Goal: Task Accomplishment & Management: Complete application form

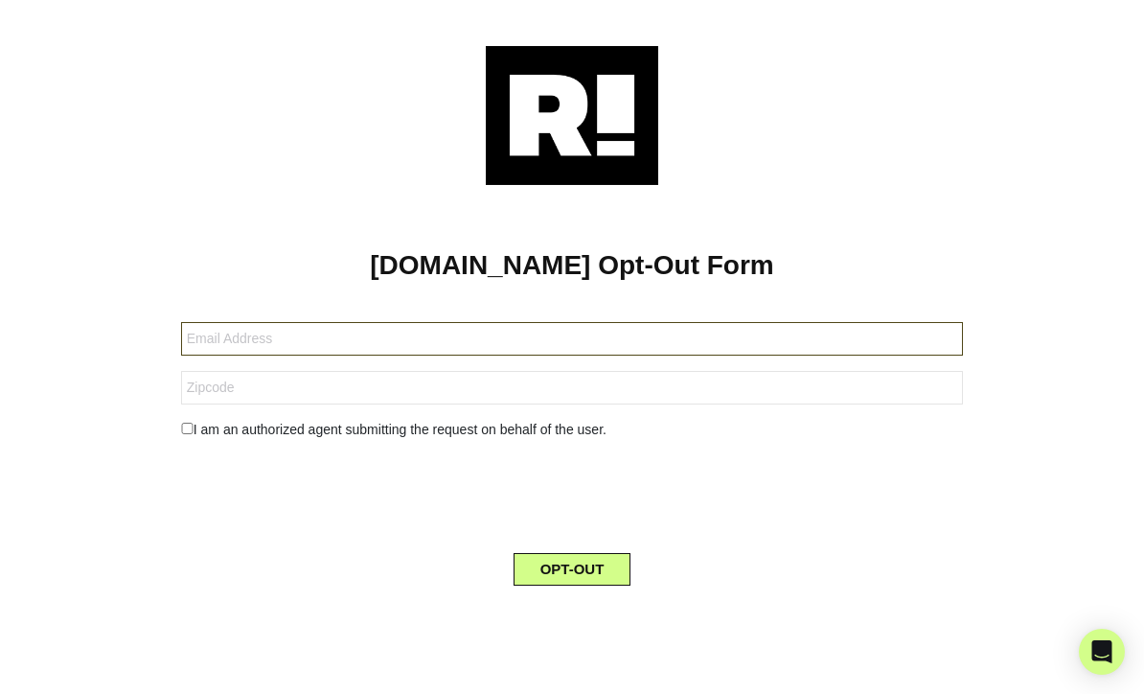
click at [287, 333] on input "text" at bounding box center [572, 339] width 782 height 34
click at [267, 339] on input "text" at bounding box center [572, 339] width 782 height 34
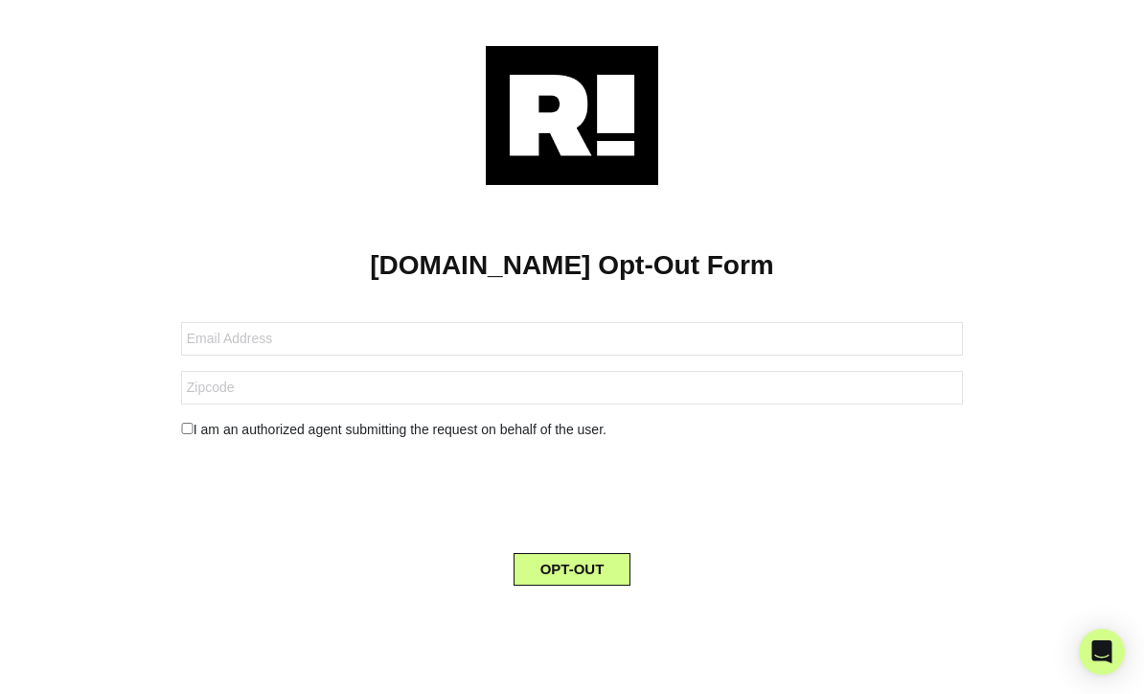
click at [211, 424] on div "I am an authorized agent submitting the request on behalf of the user." at bounding box center [572, 430] width 811 height 20
click at [182, 425] on input "checkbox" at bounding box center [187, 428] width 12 height 11
checkbox input "true"
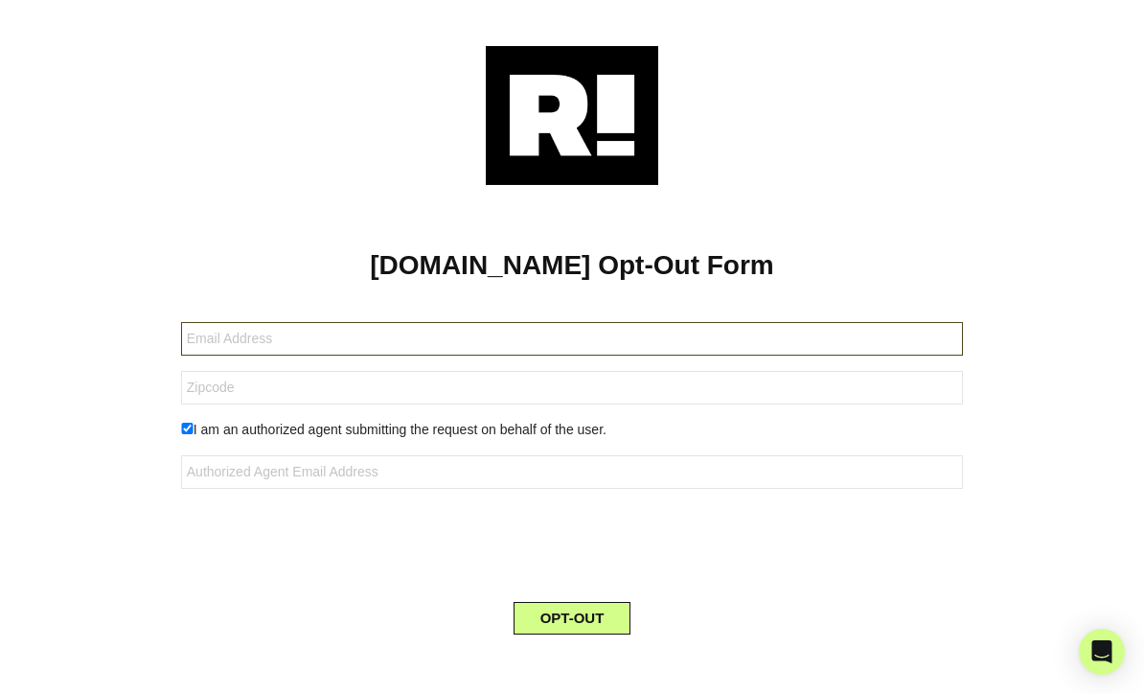
click at [266, 342] on input "text" at bounding box center [572, 339] width 782 height 34
type input "[EMAIL_ADDRESS][DOMAIN_NAME]"
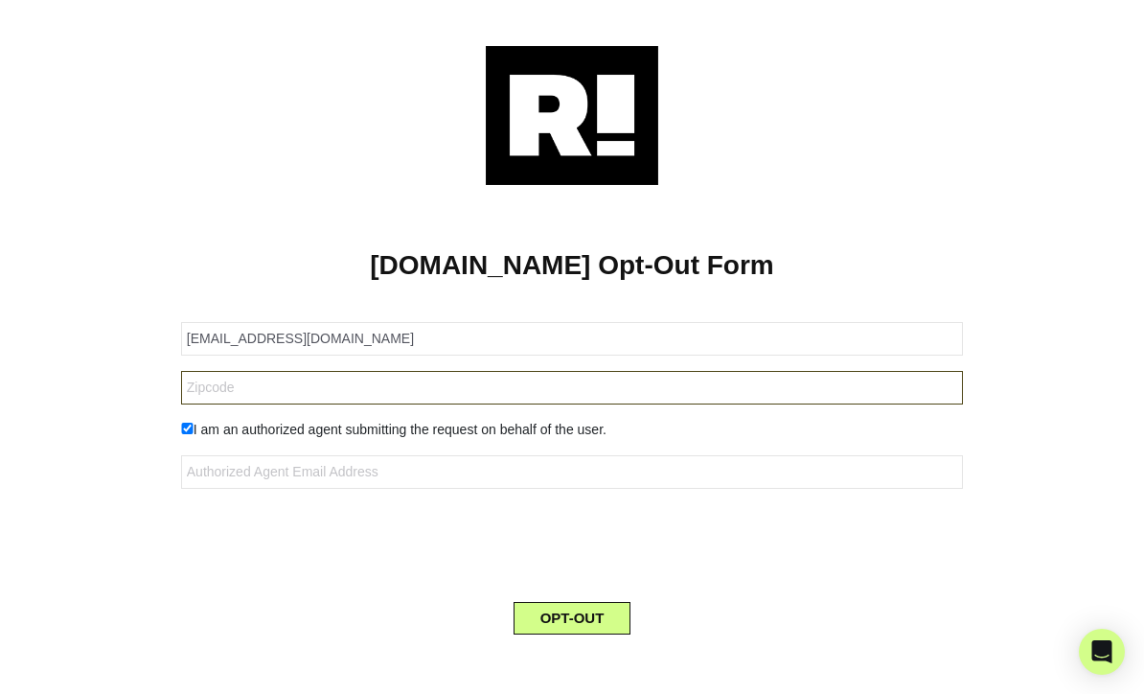
click at [222, 394] on input "text" at bounding box center [572, 388] width 782 height 34
type input "44313"
